Goal: Task Accomplishment & Management: Use online tool/utility

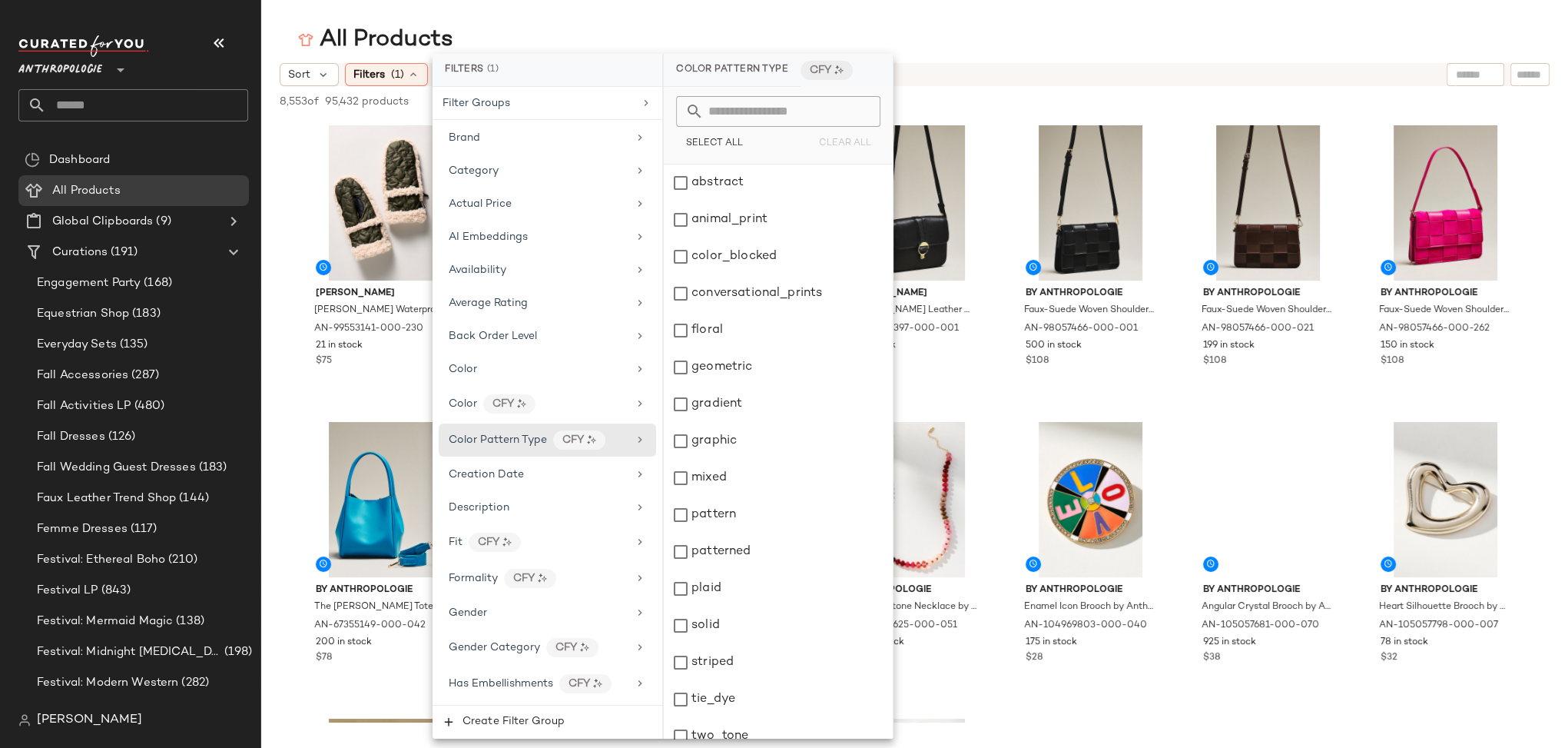
scroll to position [238, 0]
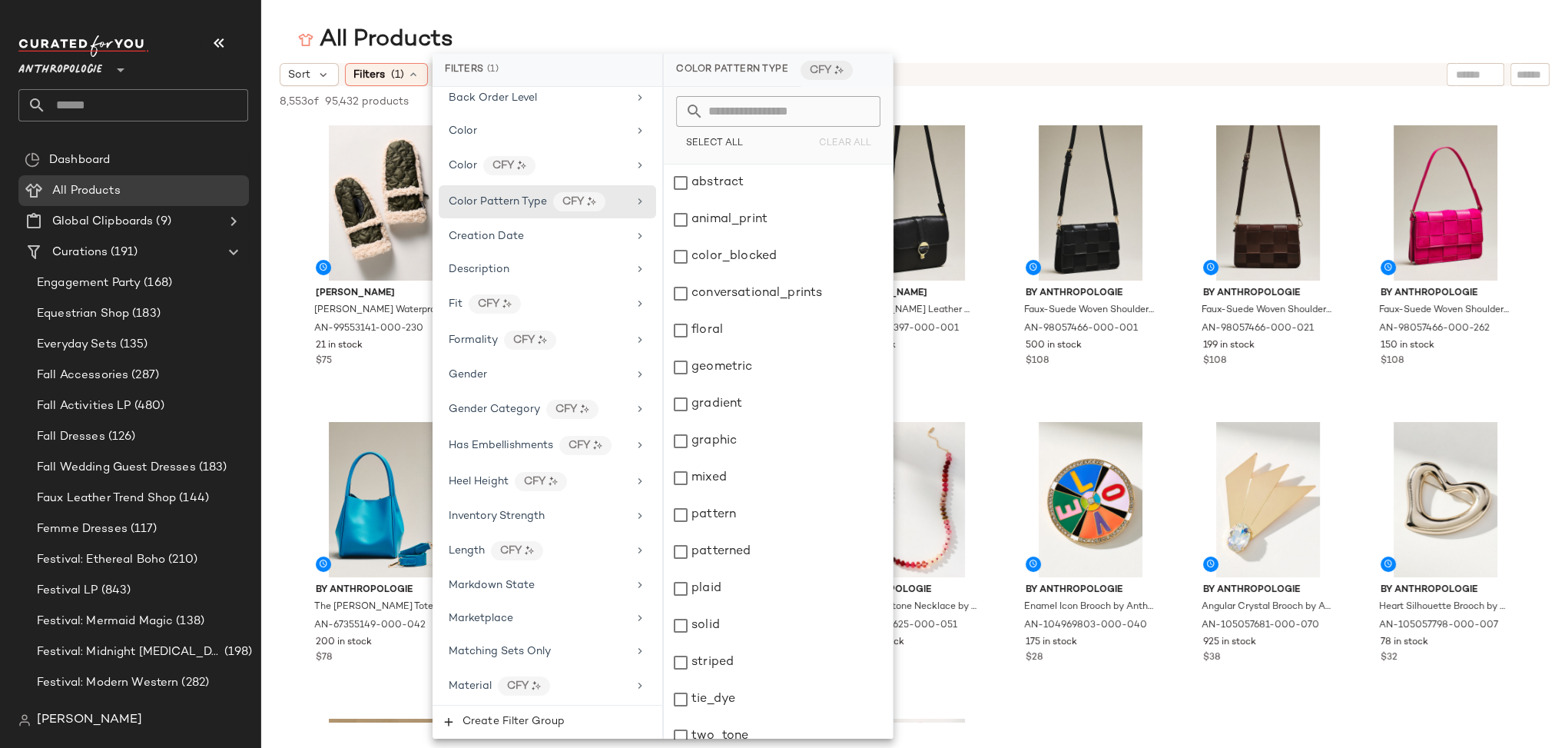
click at [1131, 46] on div "All Products" at bounding box center [914, 41] width 1307 height 31
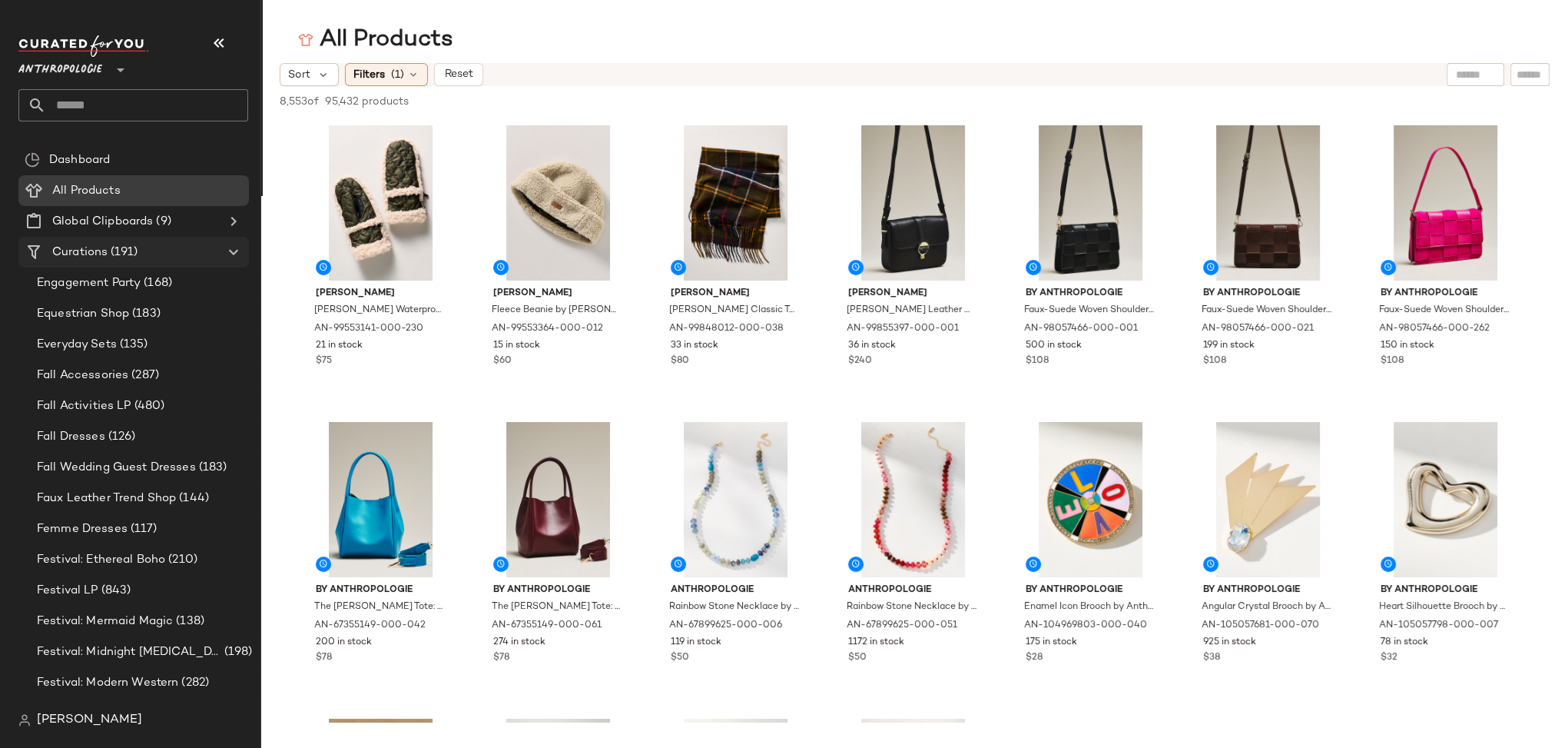
click at [68, 248] on span "Curations" at bounding box center [80, 252] width 55 height 17
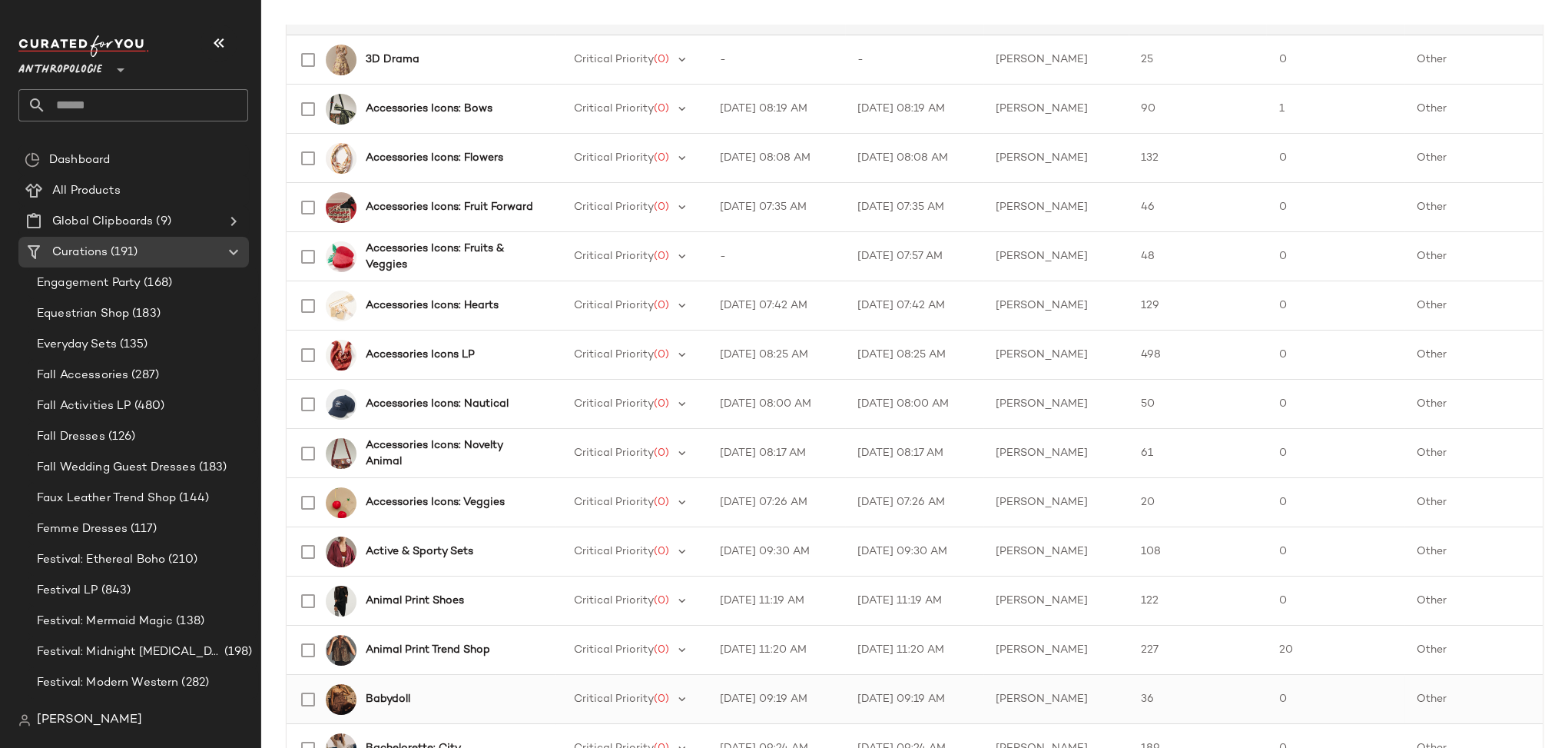
scroll to position [579, 0]
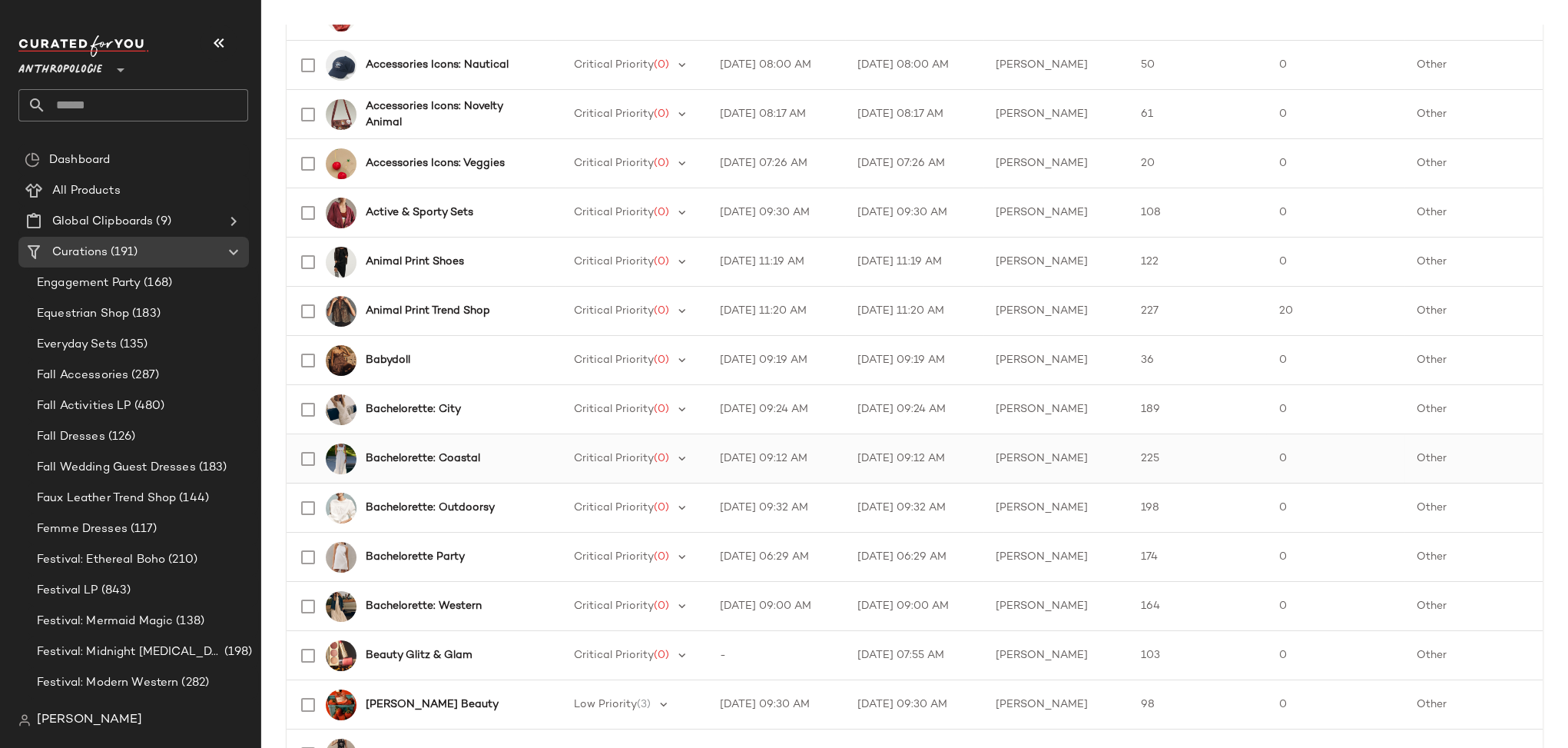
click at [445, 454] on b "Bachelorette: Coastal" at bounding box center [423, 458] width 115 height 16
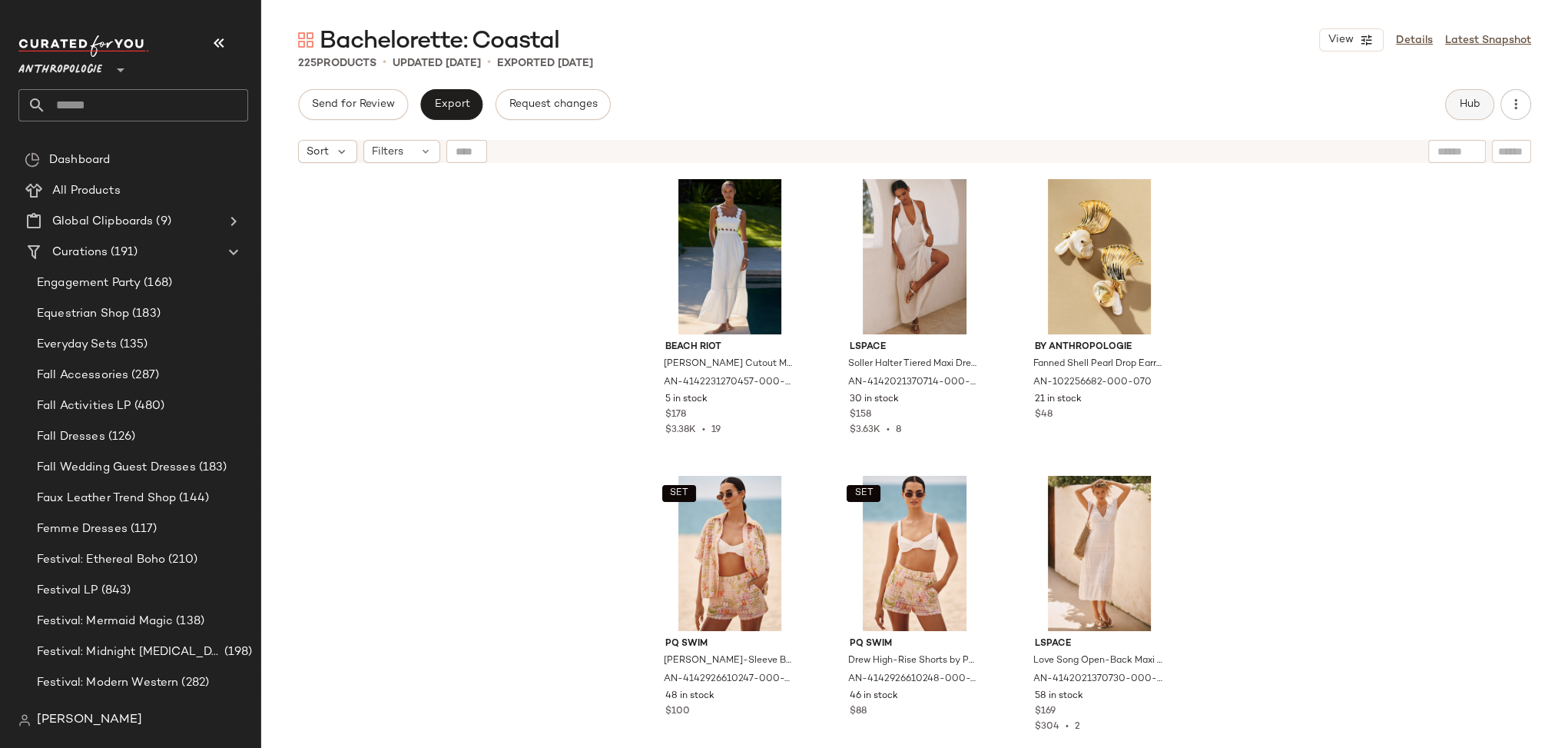
click at [1465, 108] on span "Hub" at bounding box center [1470, 104] width 22 height 12
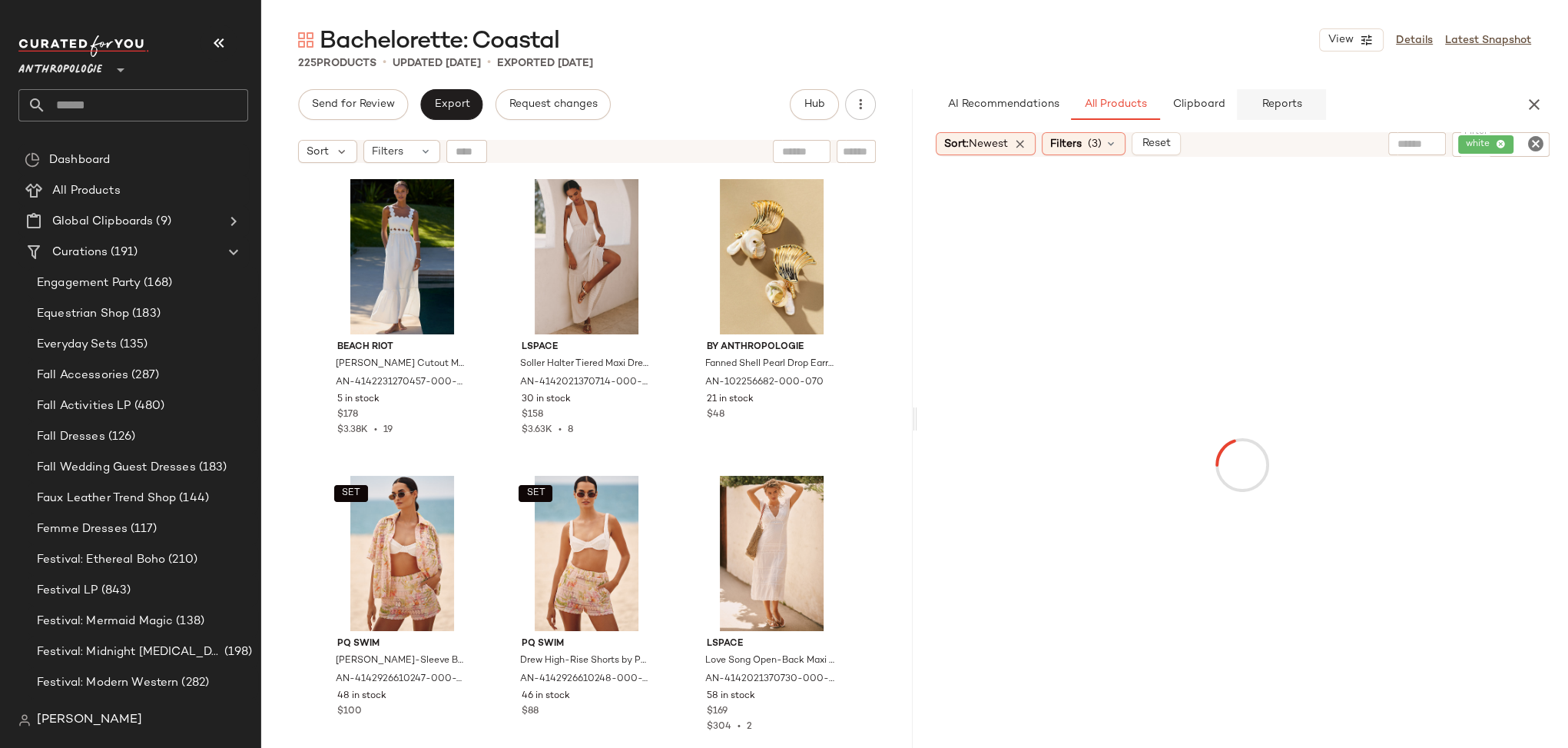
click at [1298, 98] on span "Reports" at bounding box center [1281, 104] width 41 height 12
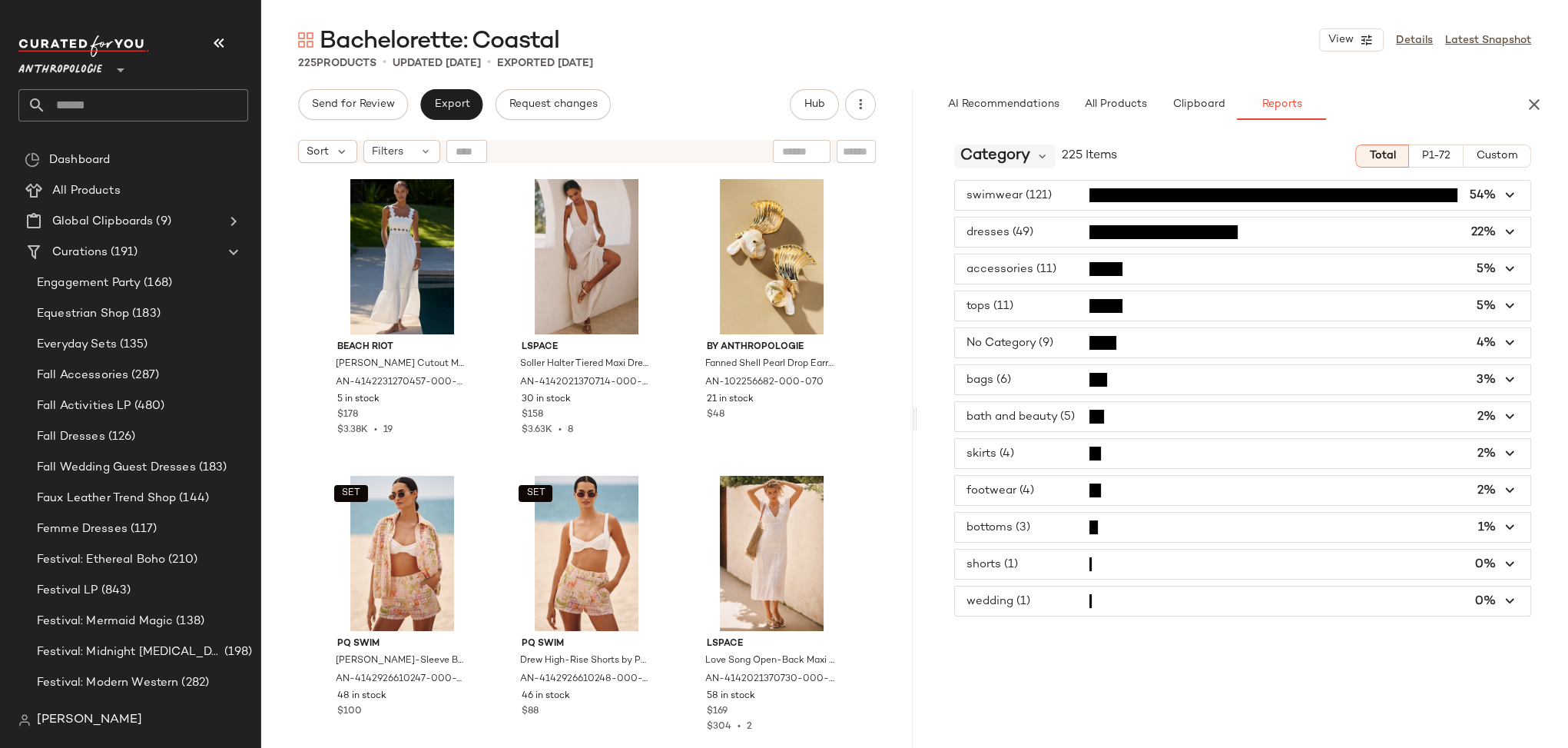
click at [1012, 156] on span "Category" at bounding box center [995, 155] width 70 height 23
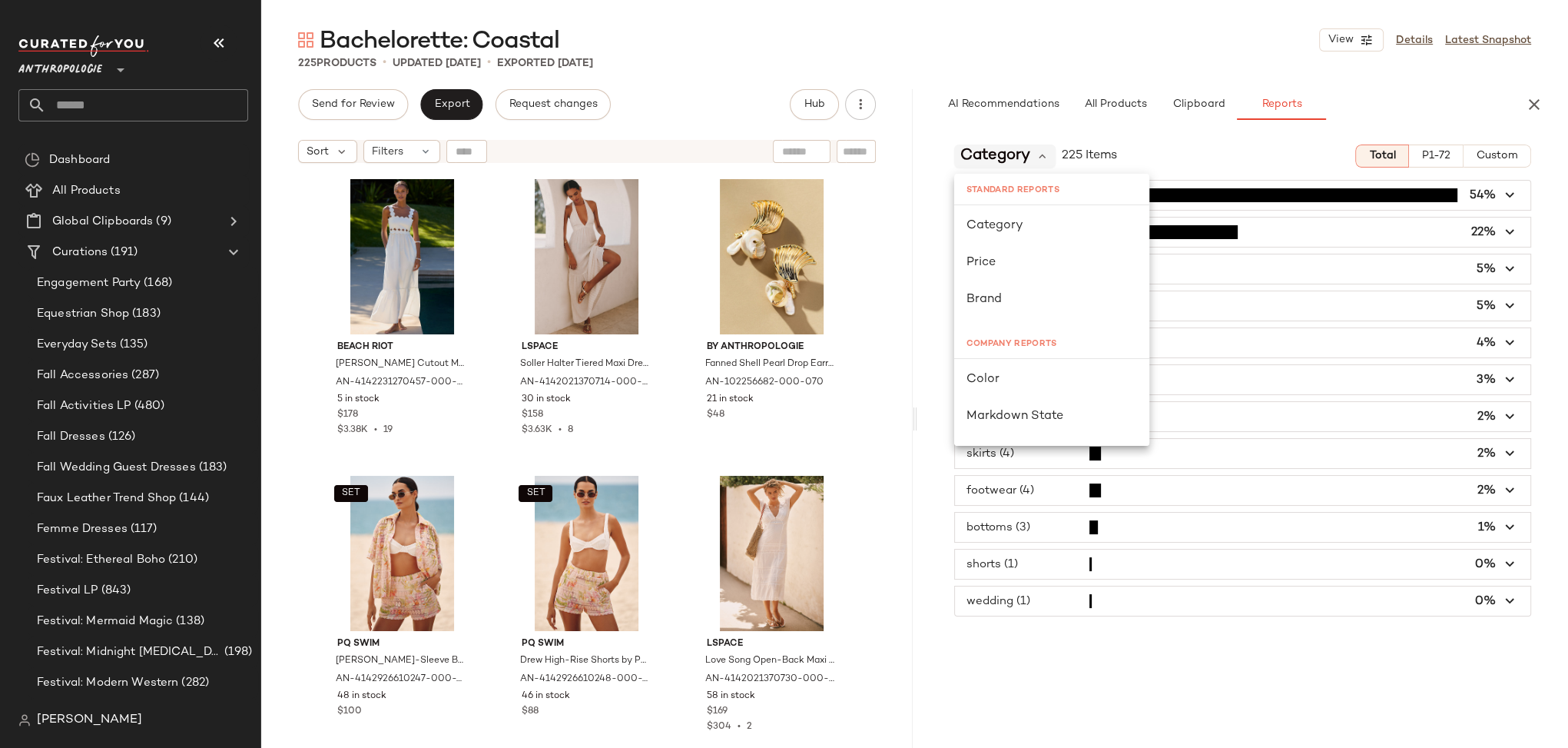
click at [1014, 156] on span "Category" at bounding box center [995, 155] width 70 height 23
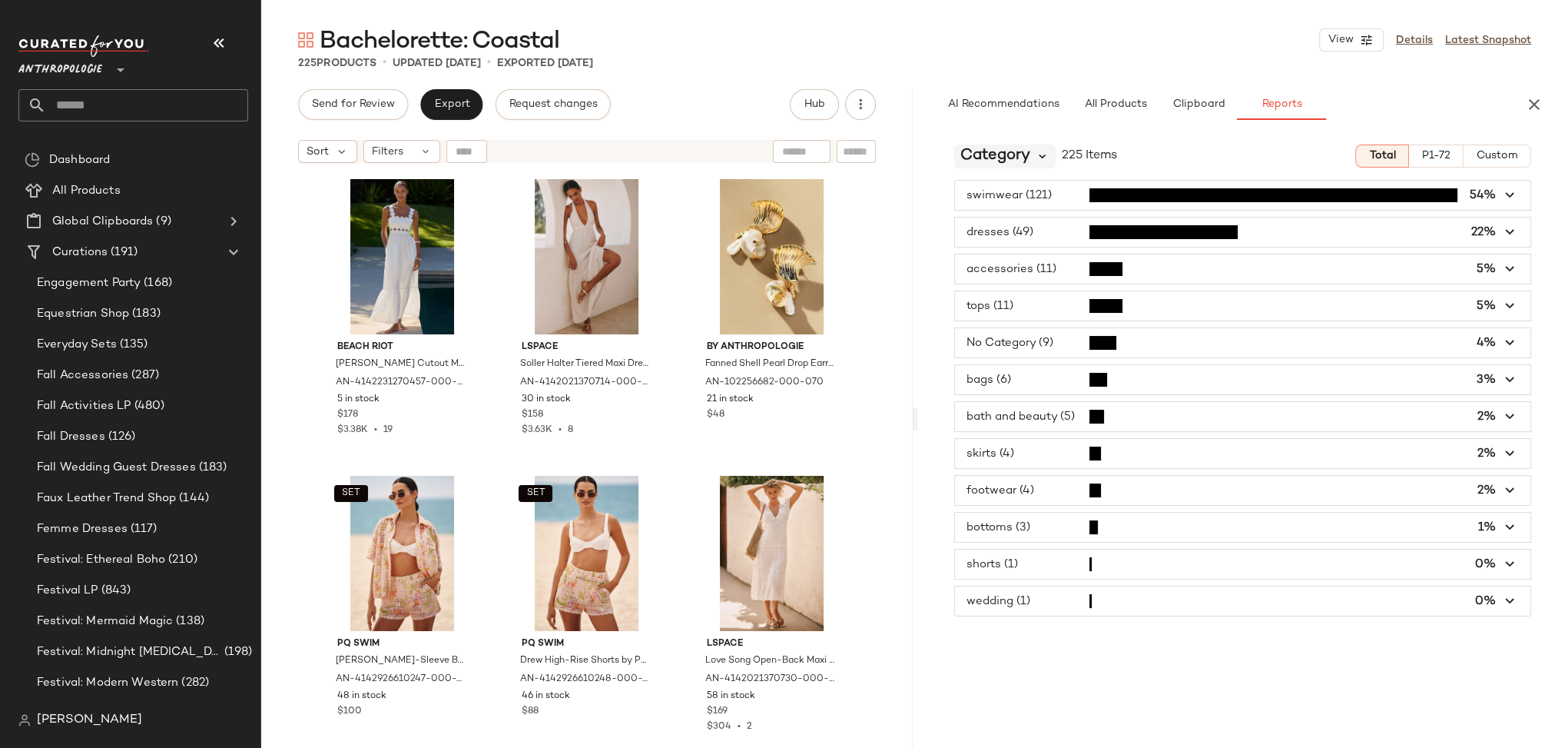
click at [1042, 155] on icon at bounding box center [1044, 156] width 14 height 14
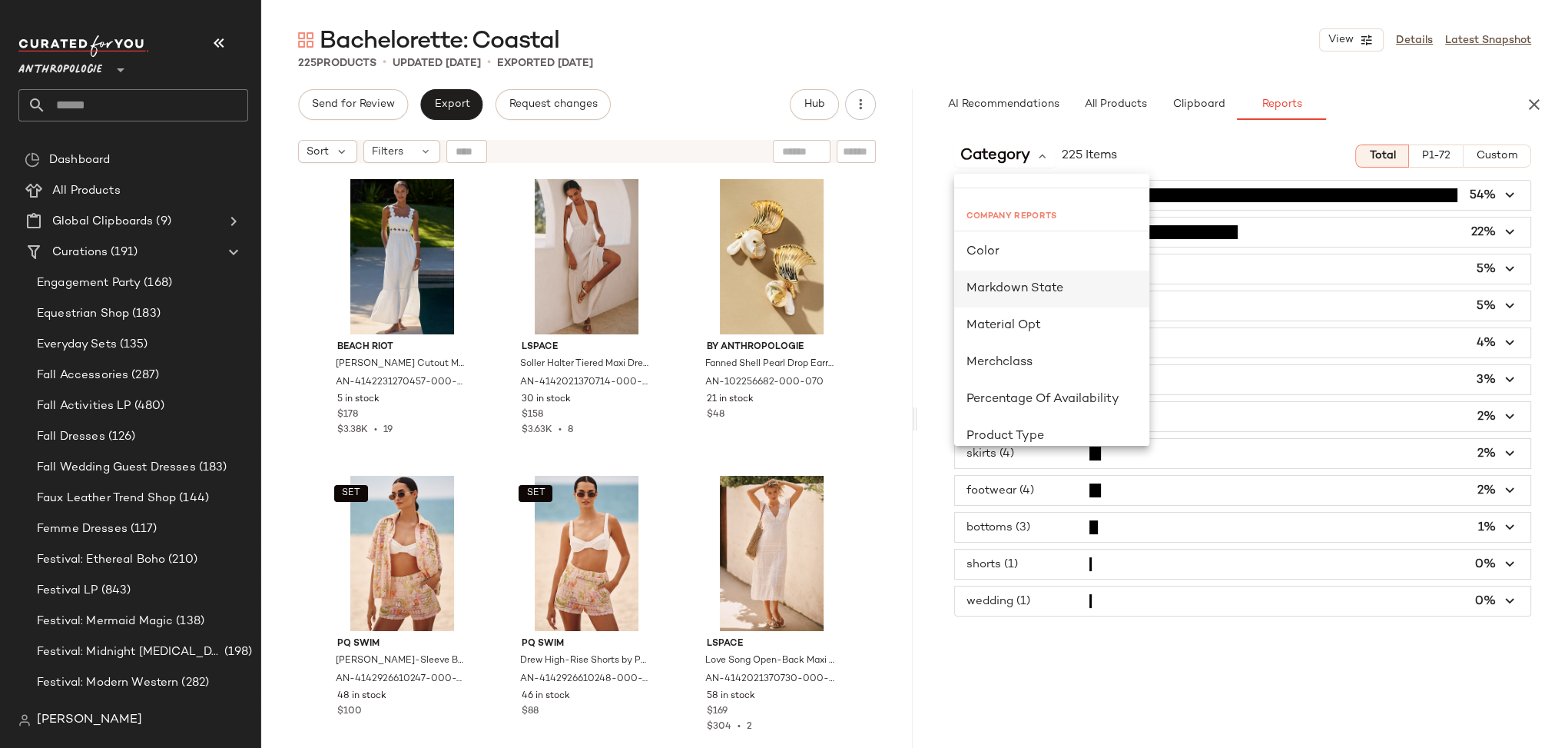
scroll to position [146, 0]
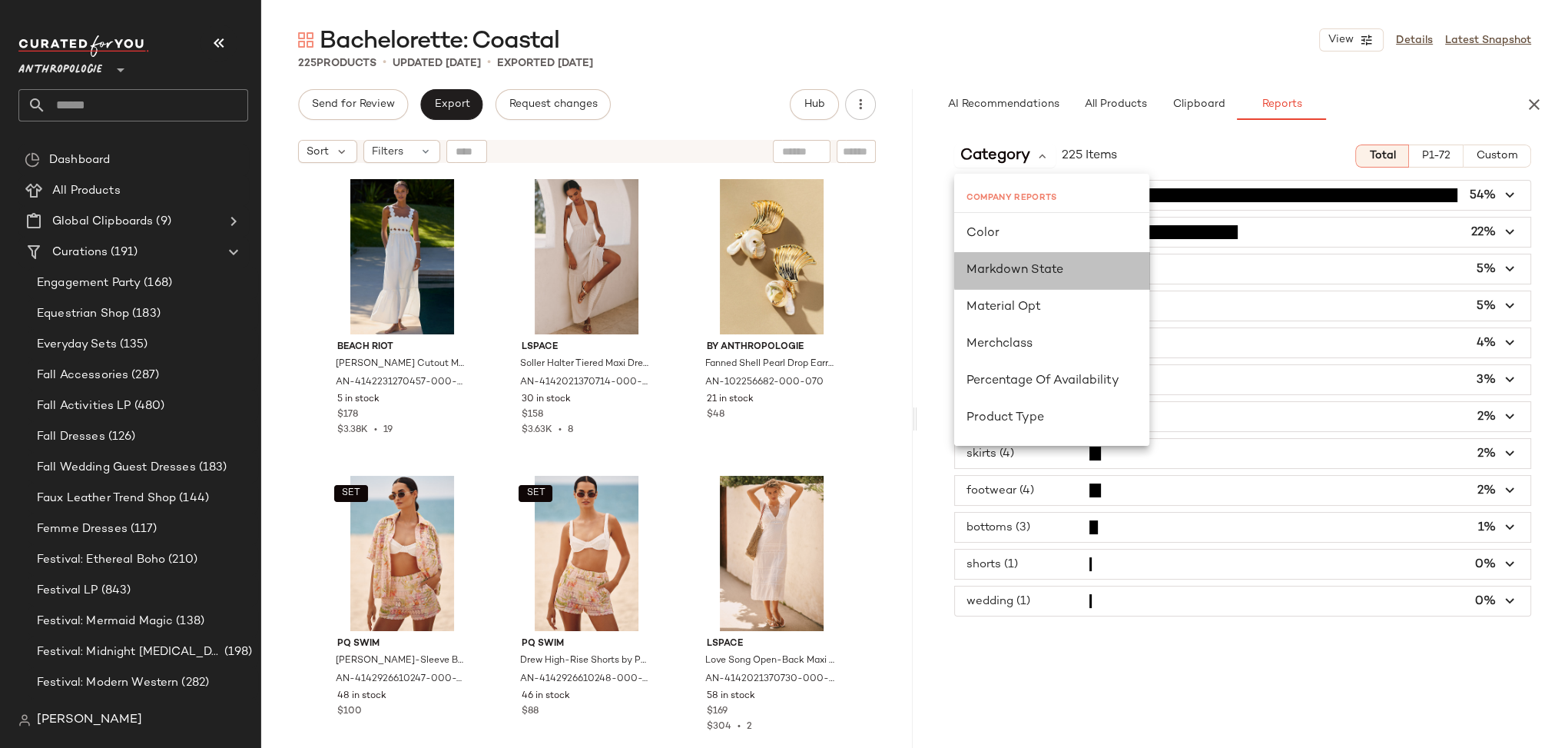
click at [1052, 272] on span "Markdown State" at bounding box center [1015, 270] width 97 height 13
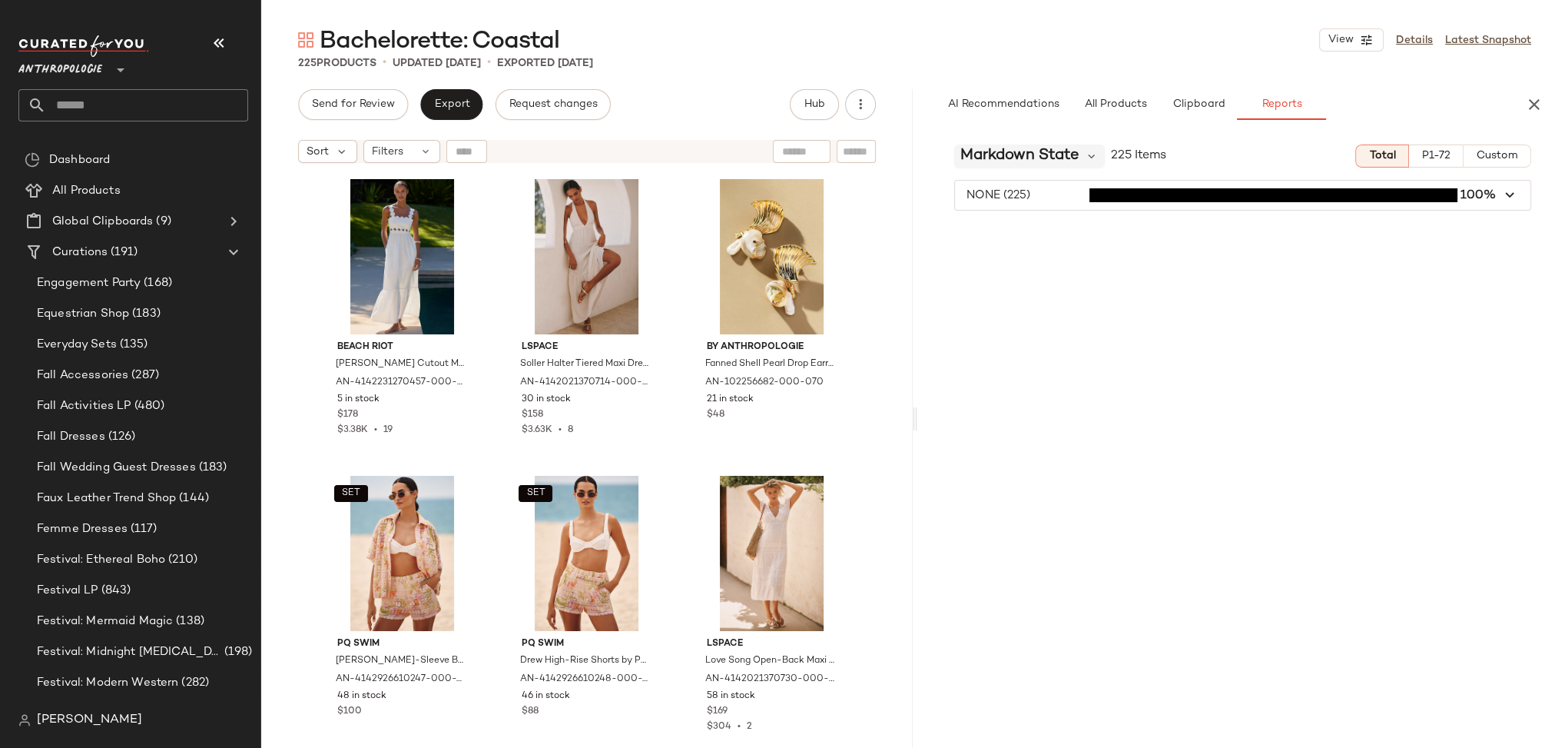
click at [1082, 155] on div "Markdown State" at bounding box center [1029, 155] width 151 height 23
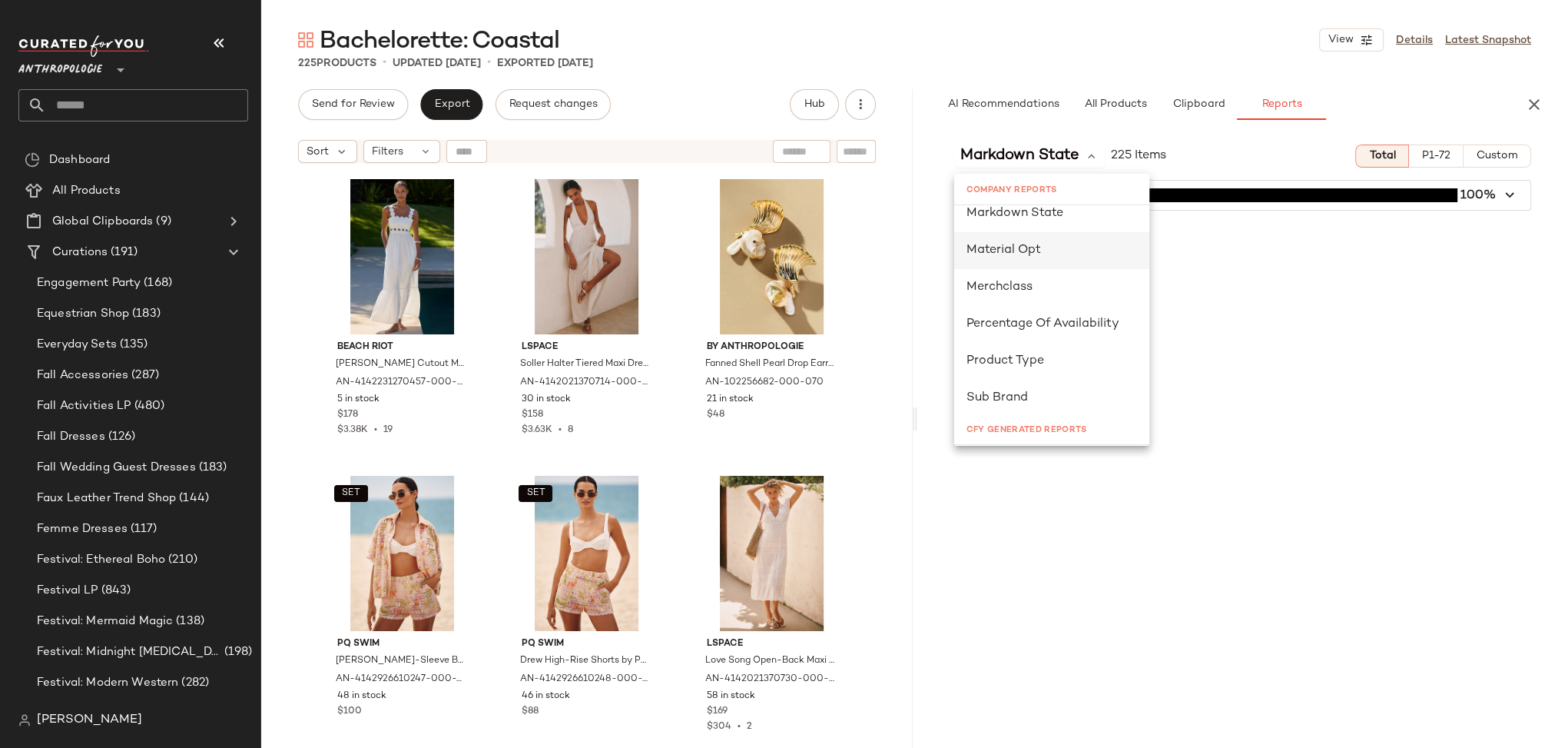
scroll to position [203, 0]
click at [1021, 250] on span "Material Opt" at bounding box center [1004, 249] width 74 height 13
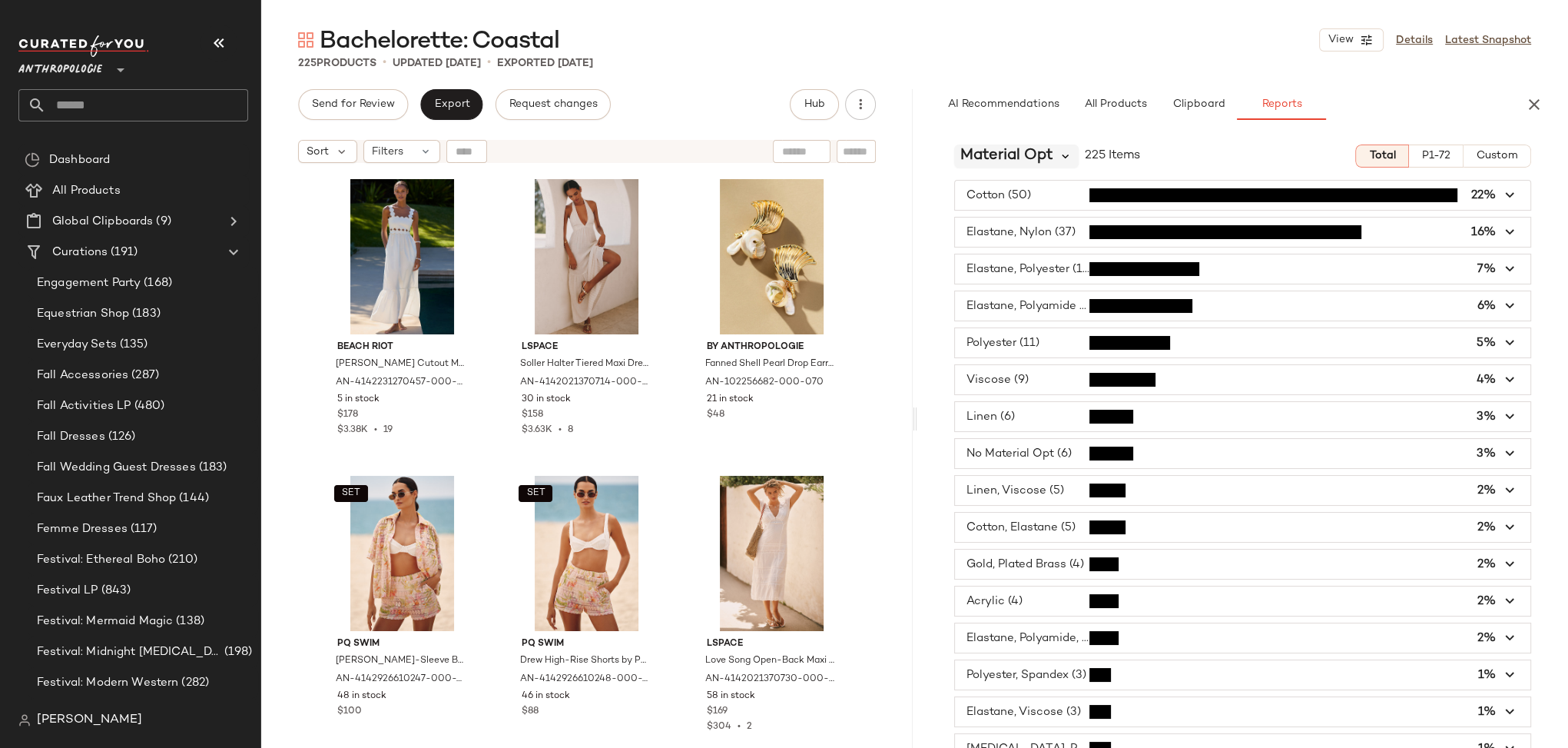
click at [1061, 152] on icon at bounding box center [1066, 156] width 14 height 14
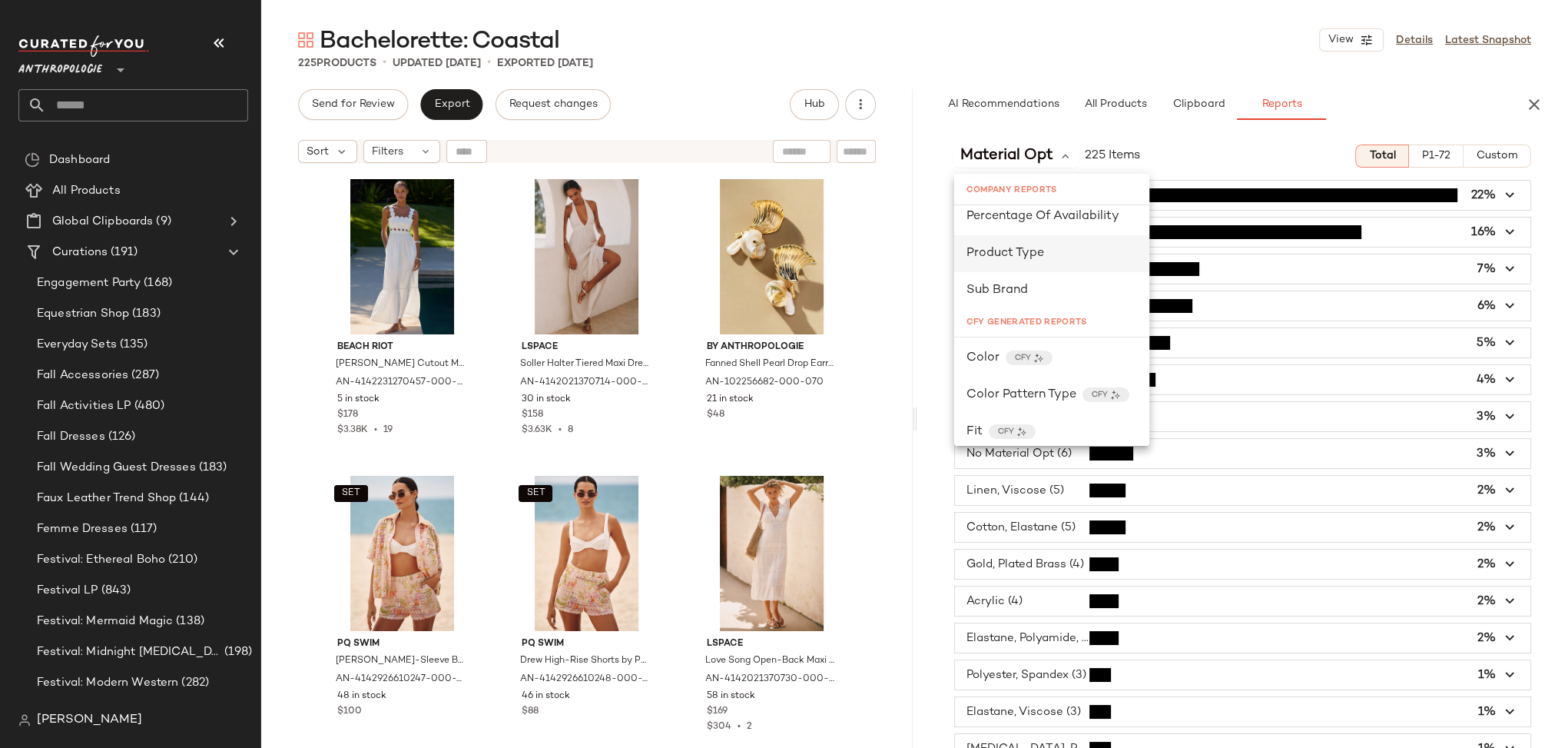
scroll to position [299, 0]
click at [1004, 263] on span "Product Type" at bounding box center [1006, 264] width 78 height 13
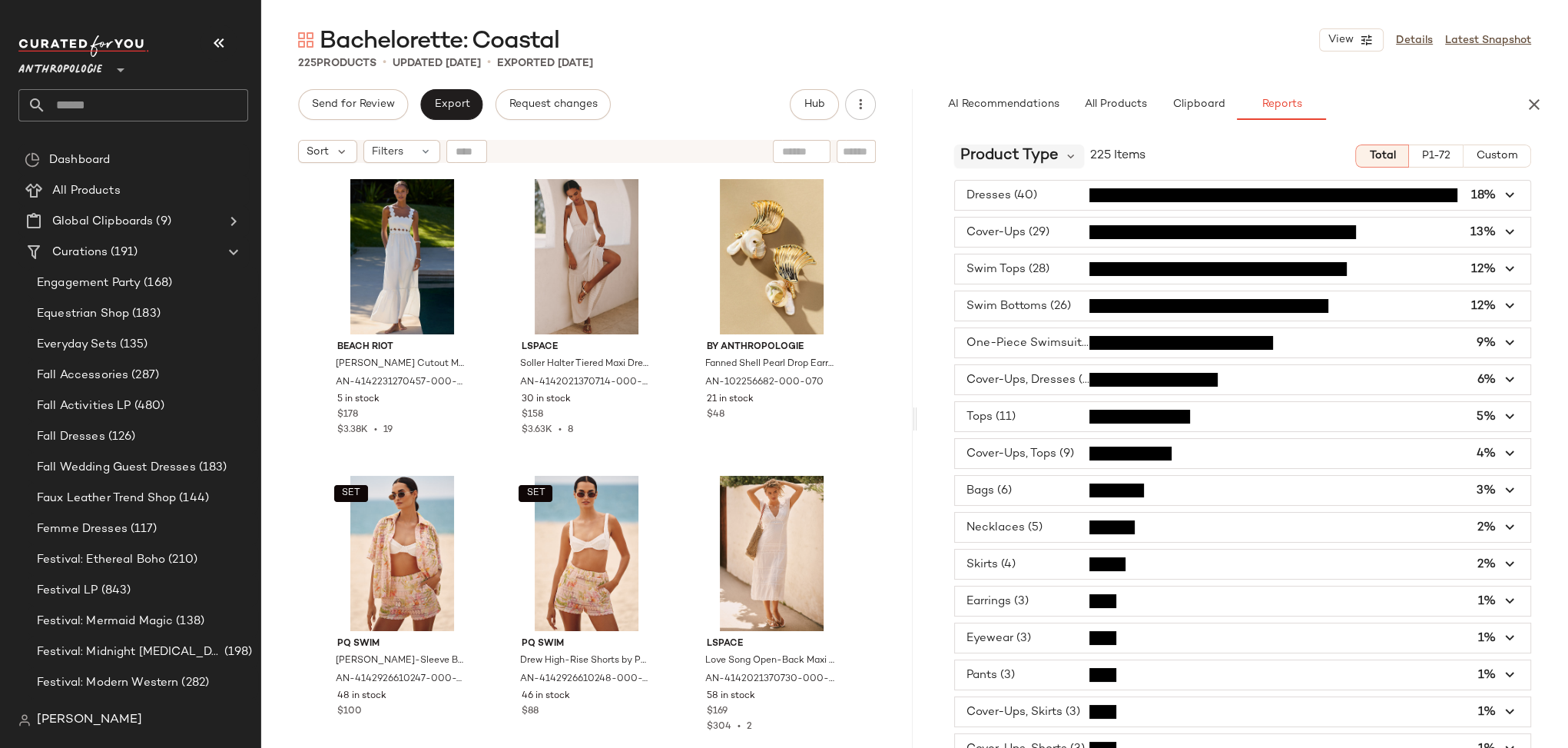
click at [1062, 157] on div "Product Type" at bounding box center [1019, 155] width 130 height 23
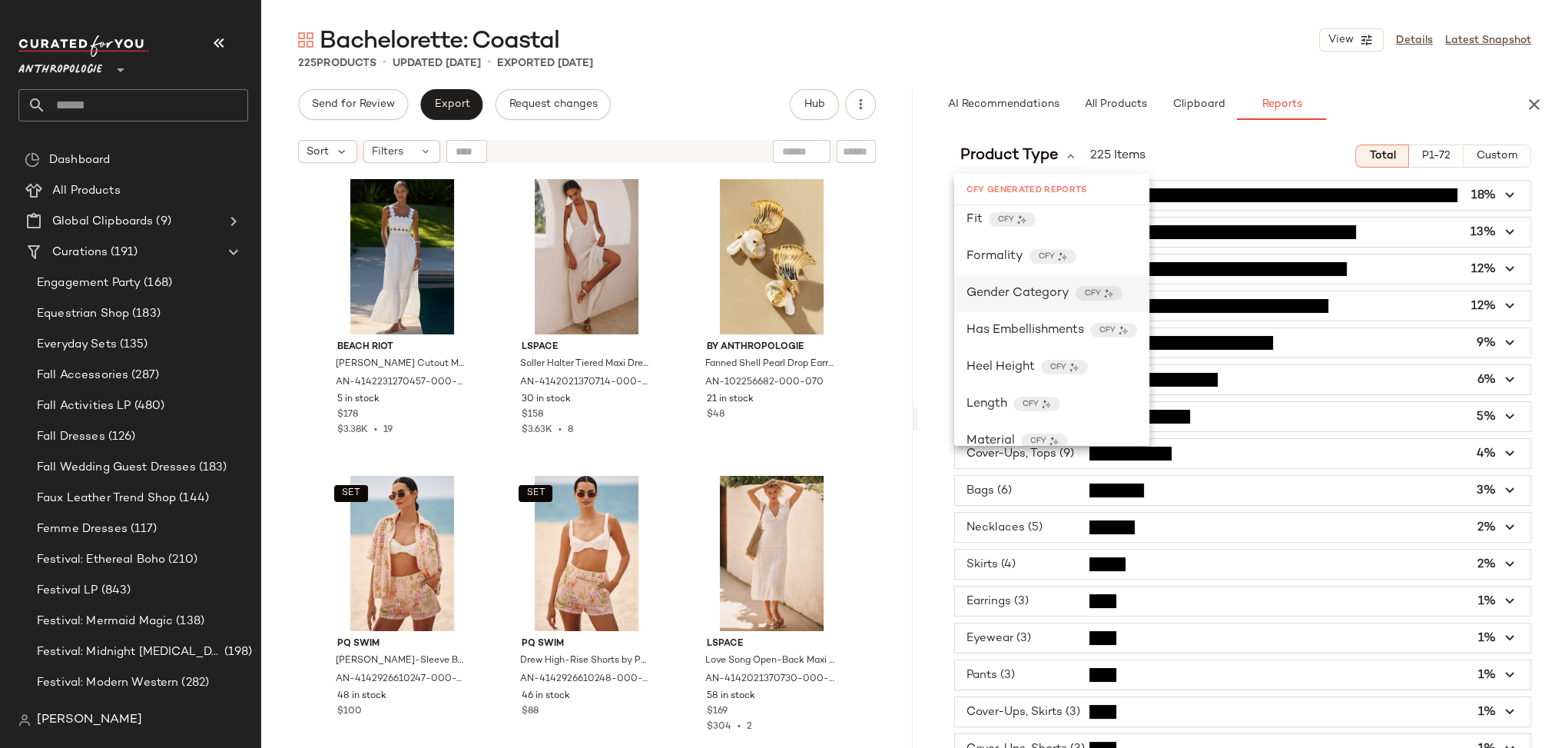
scroll to position [525, 0]
click at [1038, 288] on span "Gender Category" at bounding box center [1018, 290] width 103 height 18
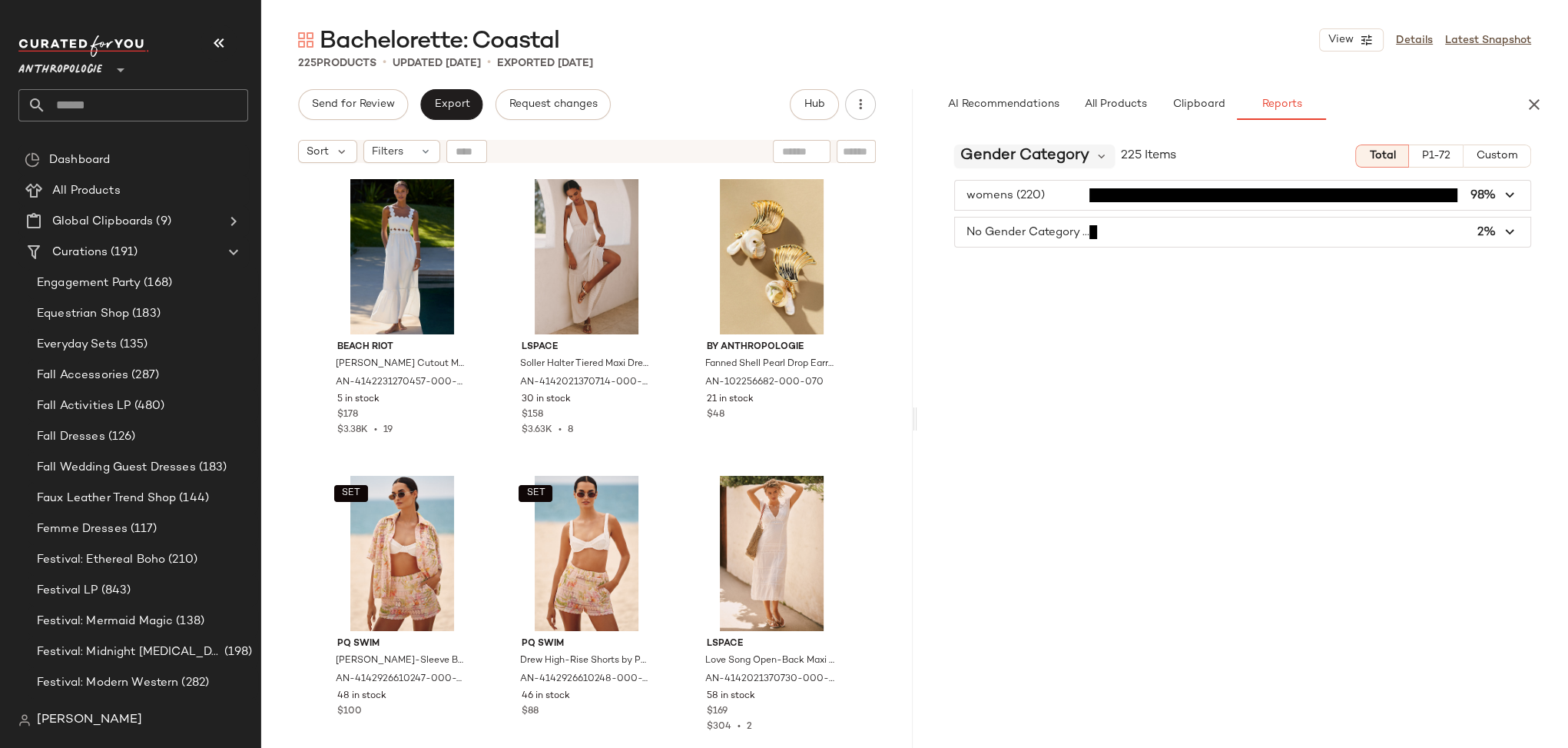
click at [1028, 152] on span "Gender Category" at bounding box center [1025, 155] width 129 height 23
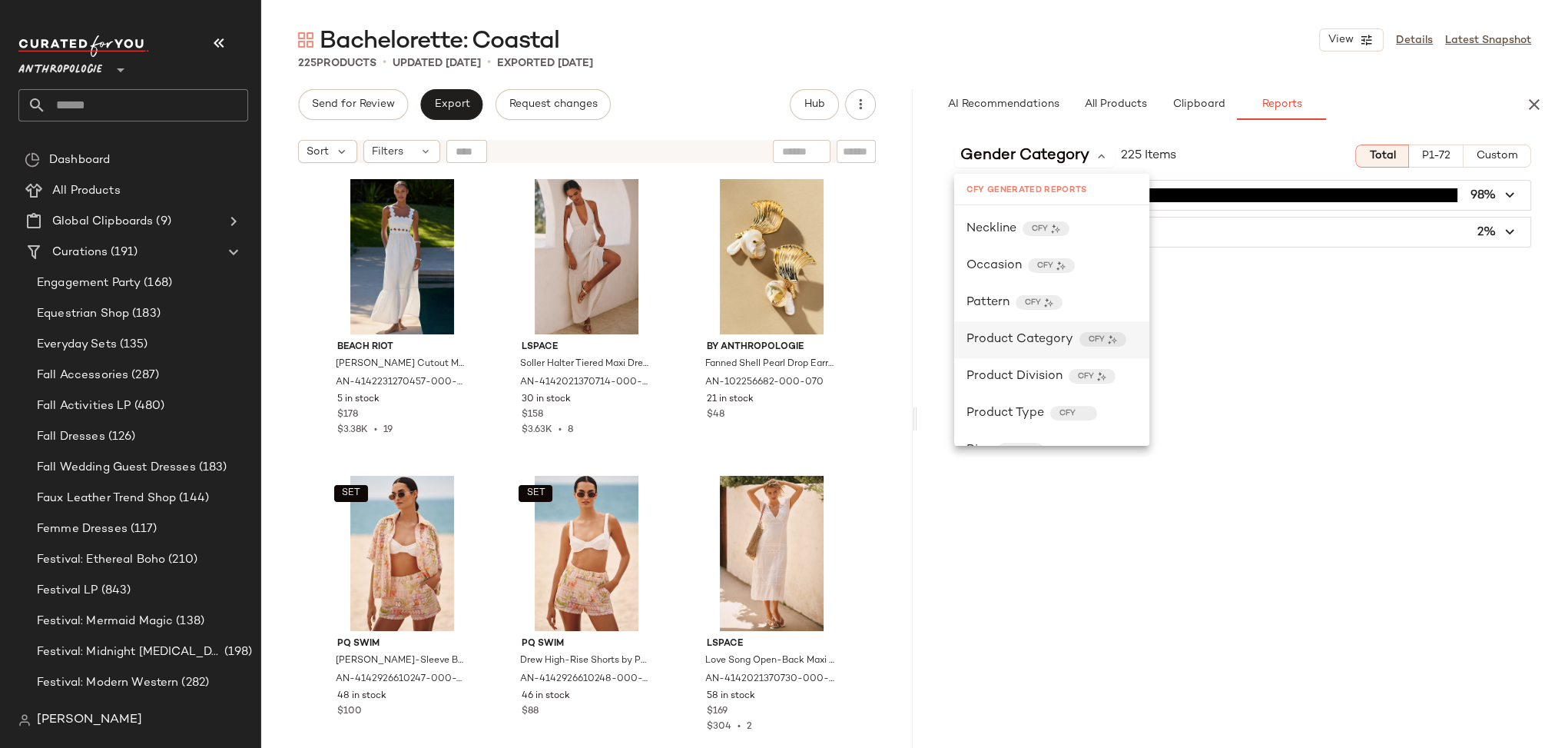
scroll to position [782, 0]
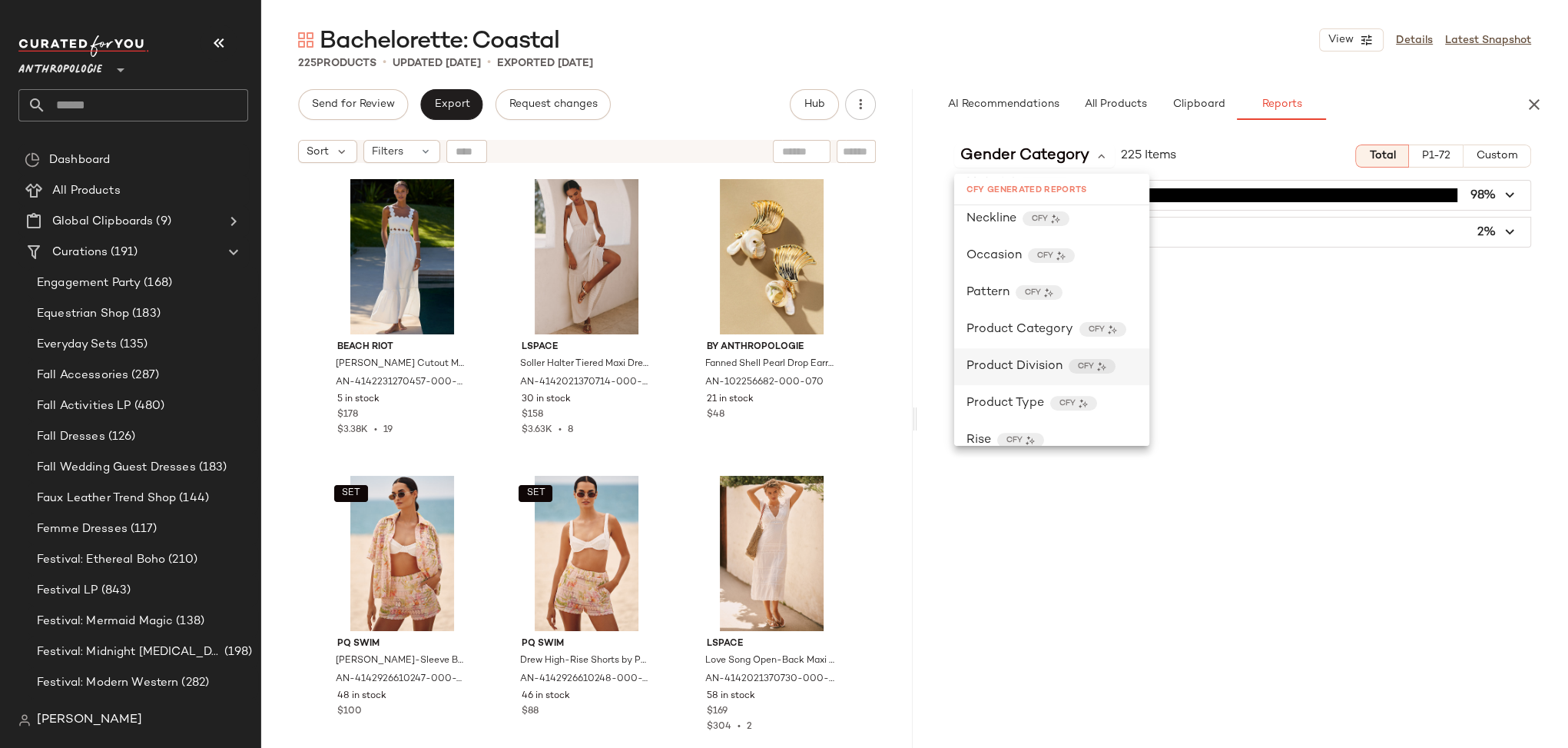
click at [1045, 362] on span "Product Division" at bounding box center [1014, 366] width 96 height 18
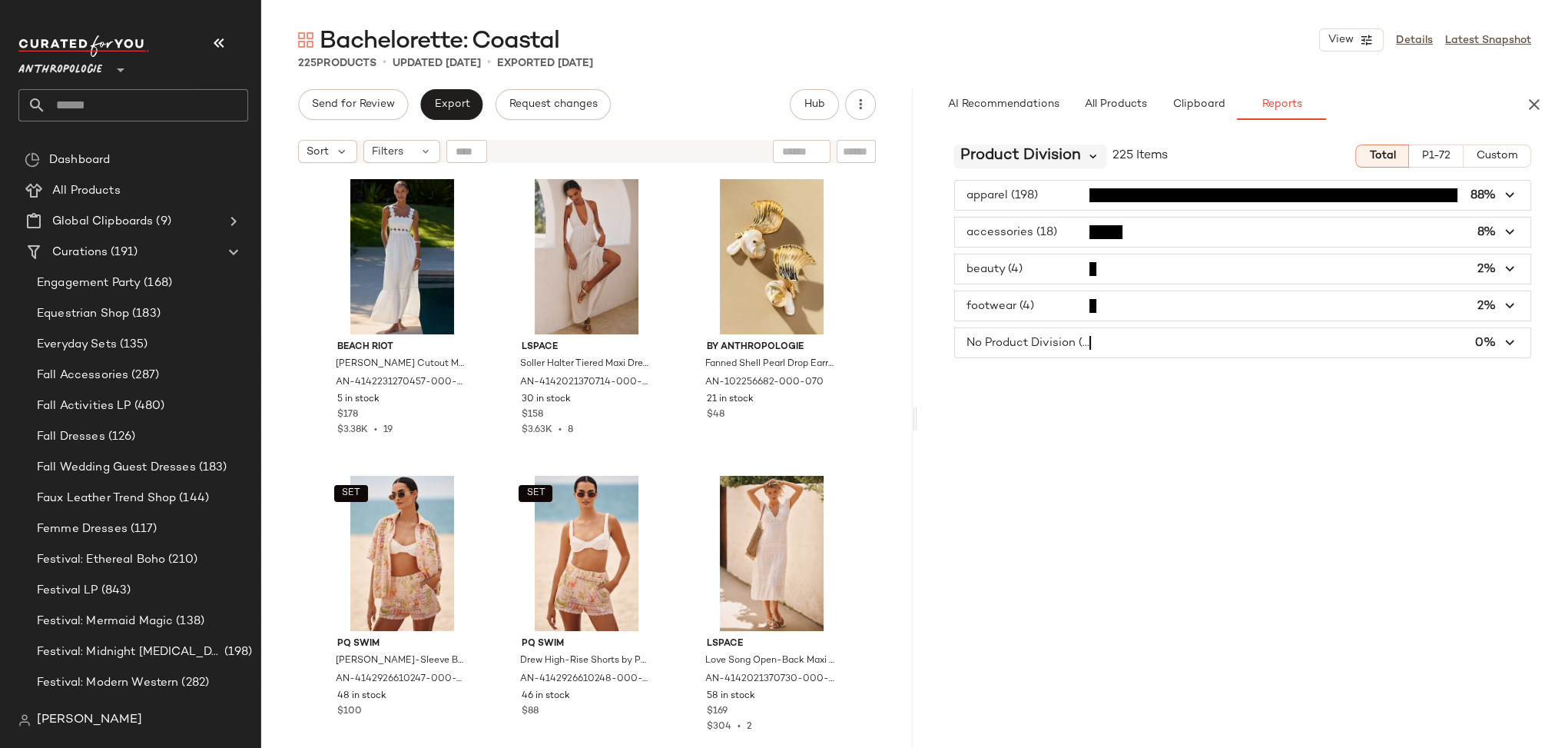
click at [1094, 153] on icon at bounding box center [1094, 156] width 14 height 14
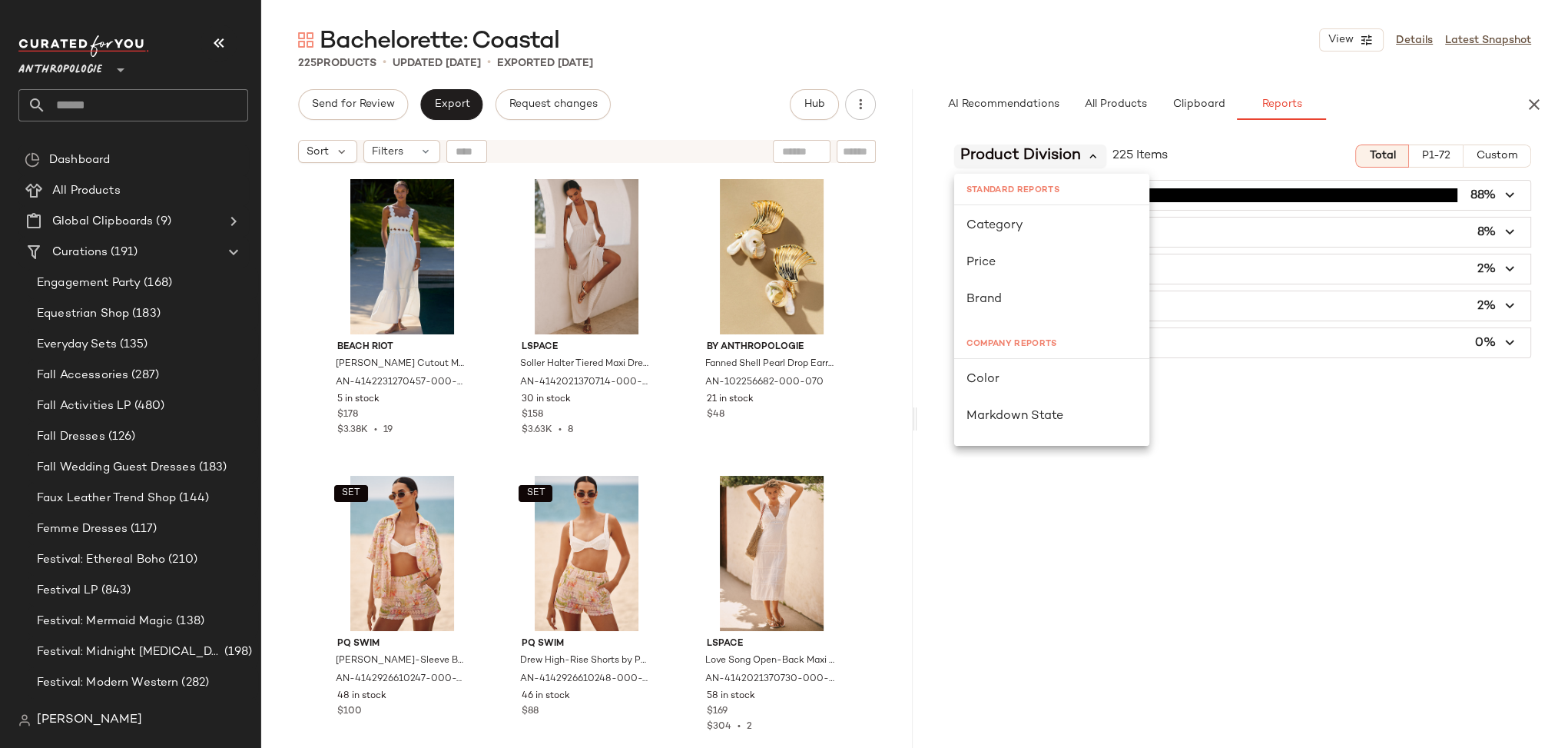
click at [1094, 152] on icon at bounding box center [1094, 156] width 14 height 14
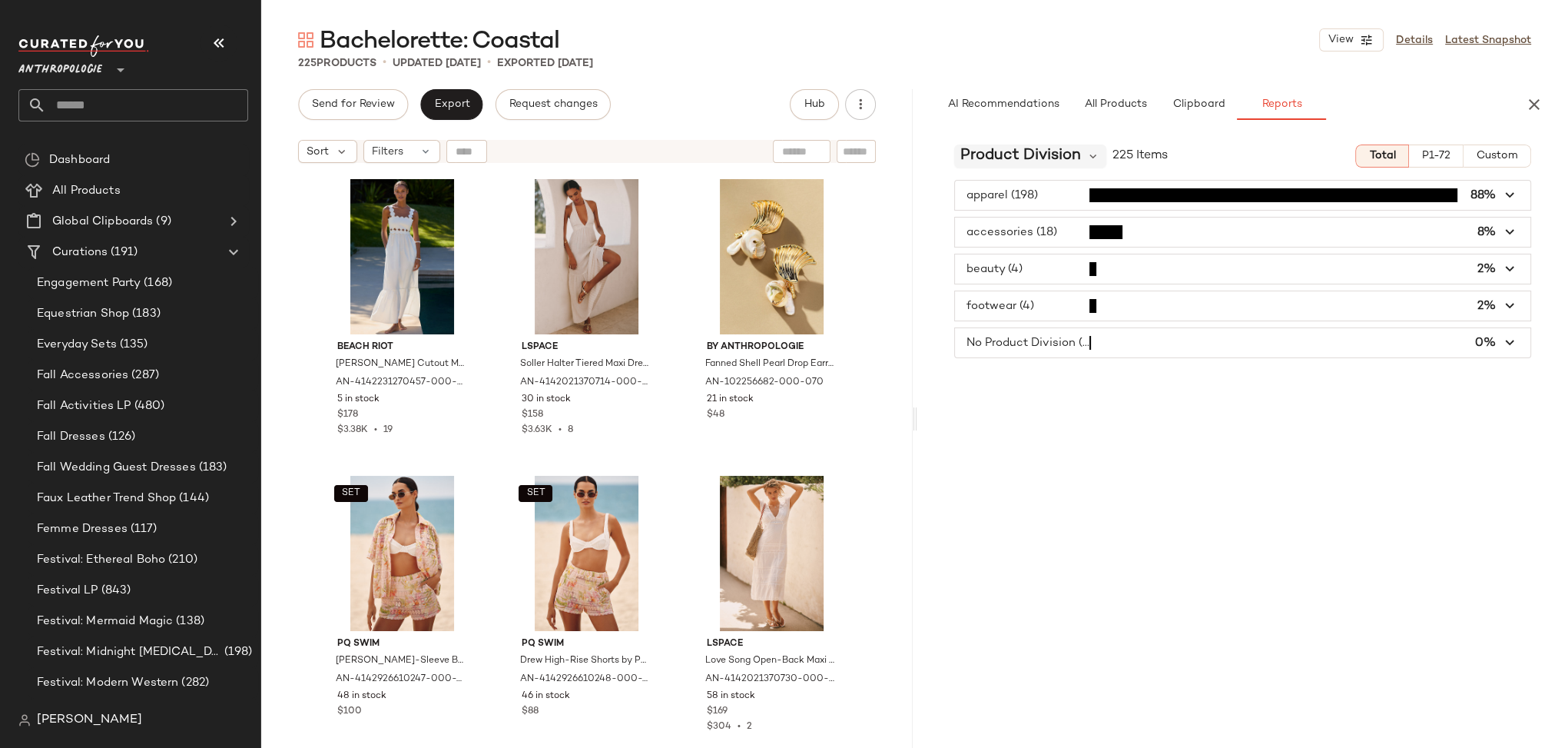
click at [1063, 151] on span "Product Division" at bounding box center [1021, 155] width 121 height 23
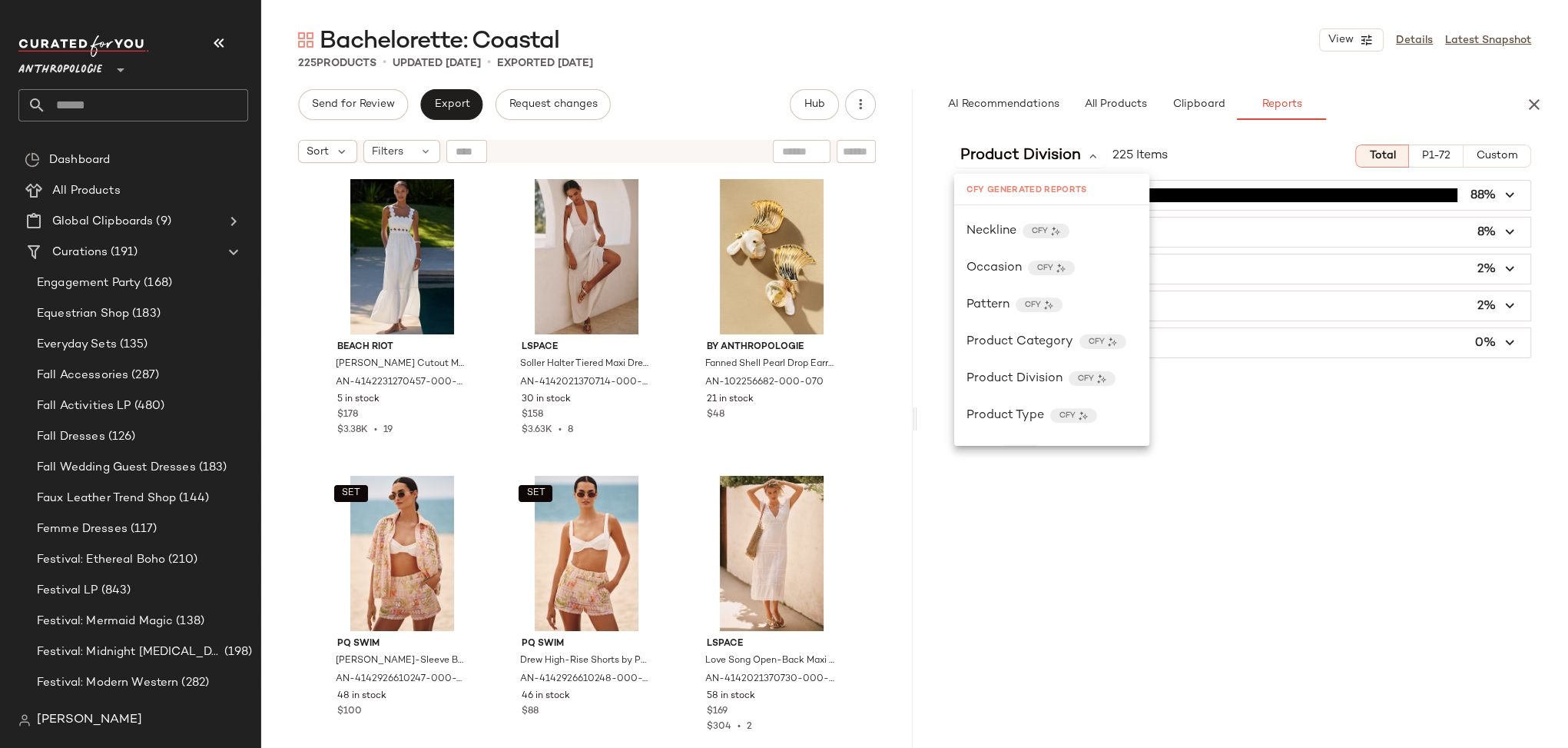
scroll to position [874, 0]
